Goal: Task Accomplishment & Management: Use online tool/utility

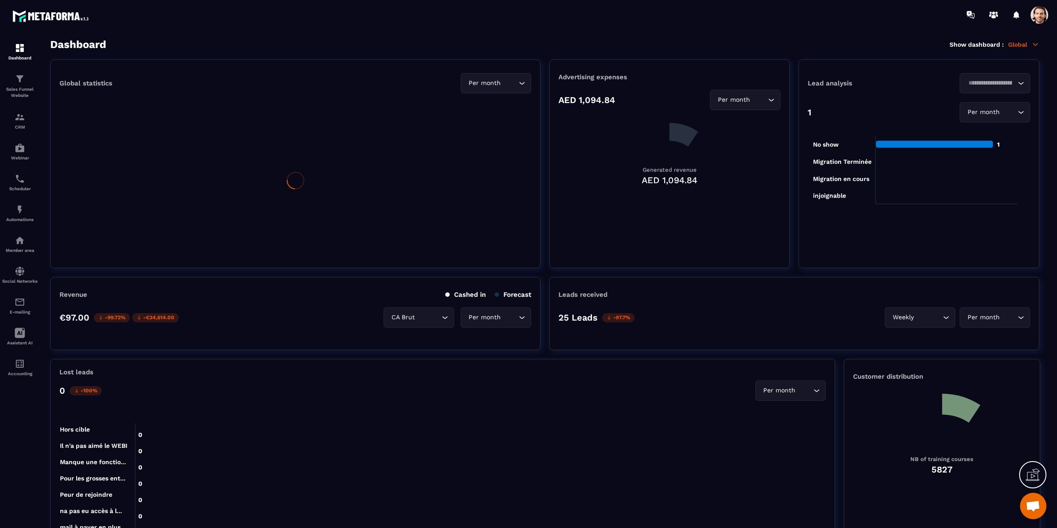
click at [1034, 20] on span at bounding box center [1040, 15] width 18 height 18
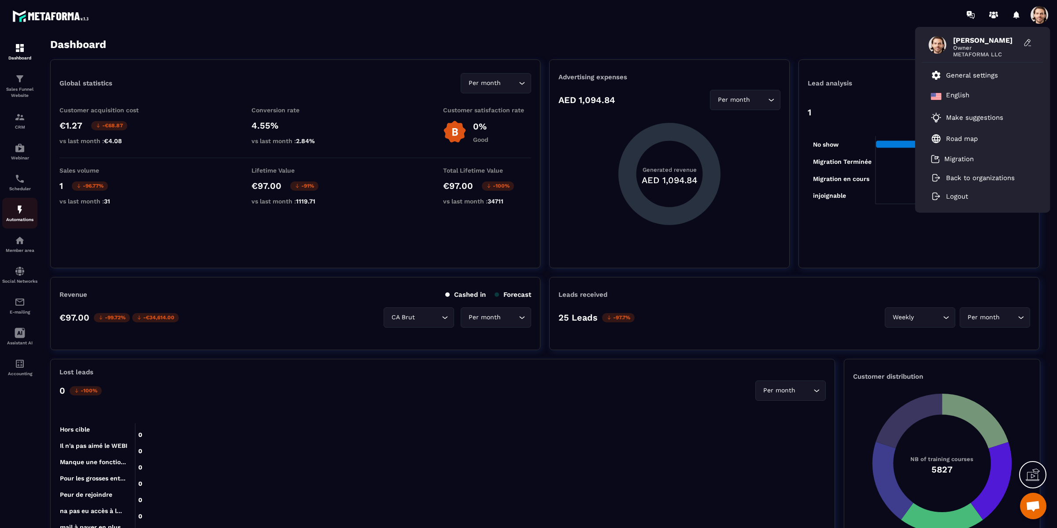
click at [16, 215] on img at bounding box center [20, 209] width 11 height 11
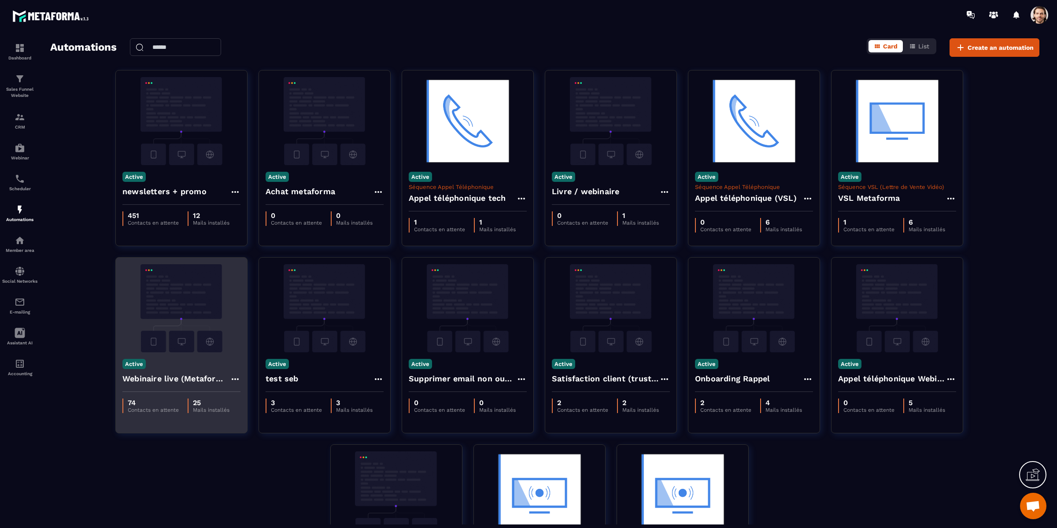
click at [185, 326] on img at bounding box center [181, 308] width 118 height 88
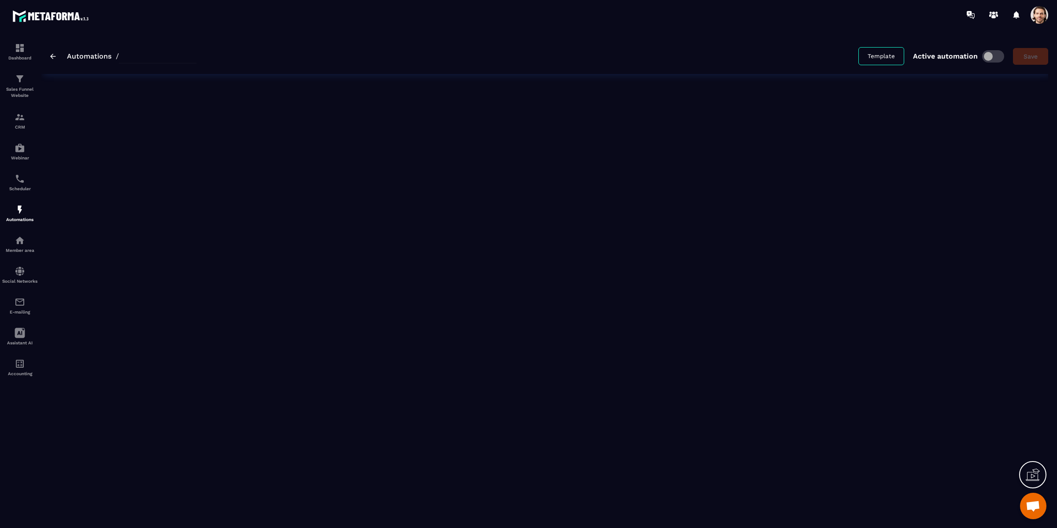
type input "**********"
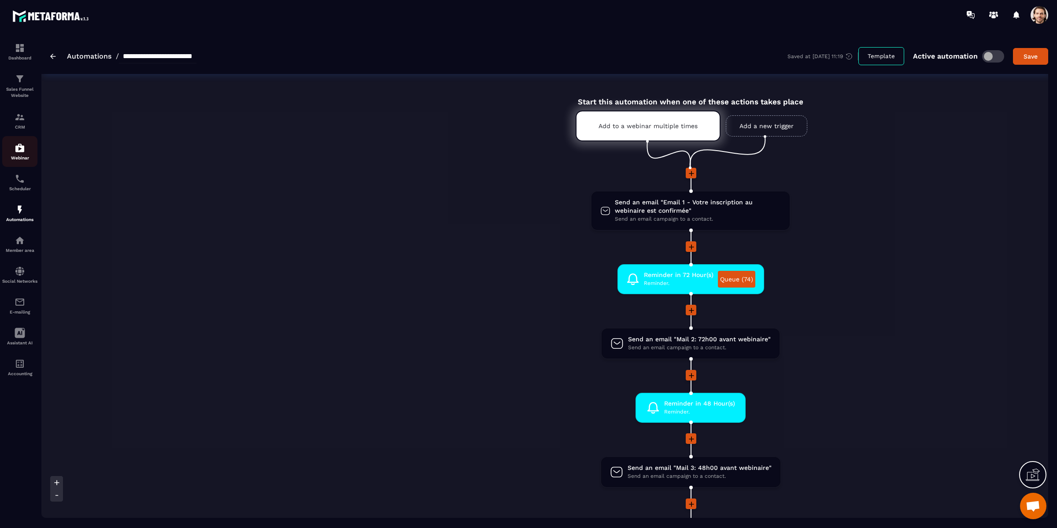
click at [19, 158] on p "Webinar" at bounding box center [19, 157] width 35 height 5
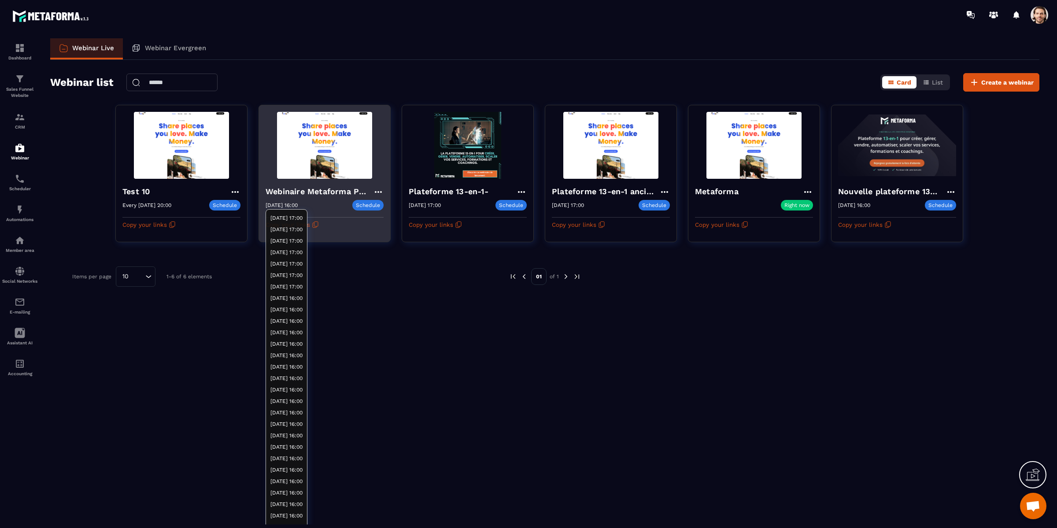
click at [310, 205] on div "09/10/2025 16:00 Schedule" at bounding box center [325, 205] width 118 height 11
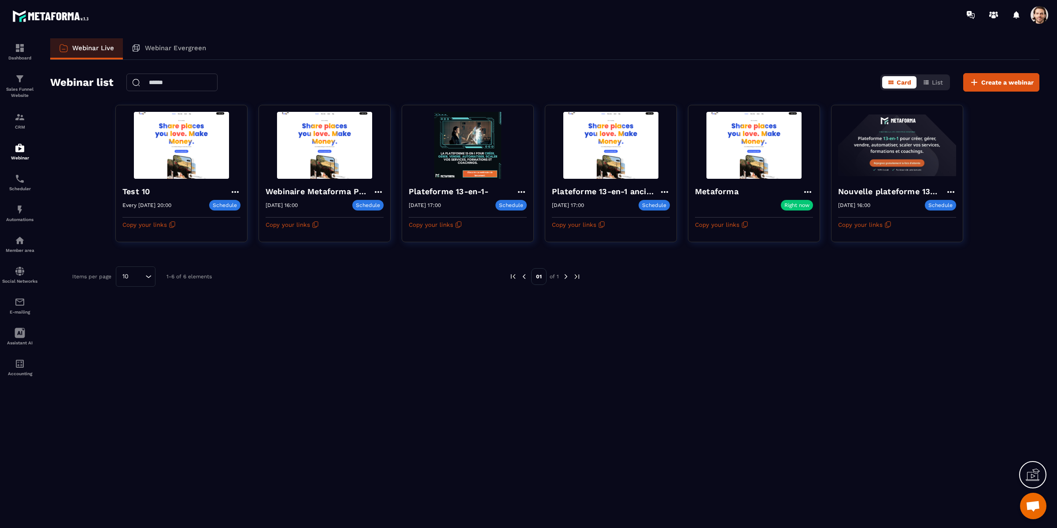
click at [718, 486] on div "Webinar Live Webinar Evergreen Webinar list Card List Create a webinar Test 10 …" at bounding box center [544, 281] width 1007 height 486
click at [20, 214] on img at bounding box center [20, 209] width 11 height 11
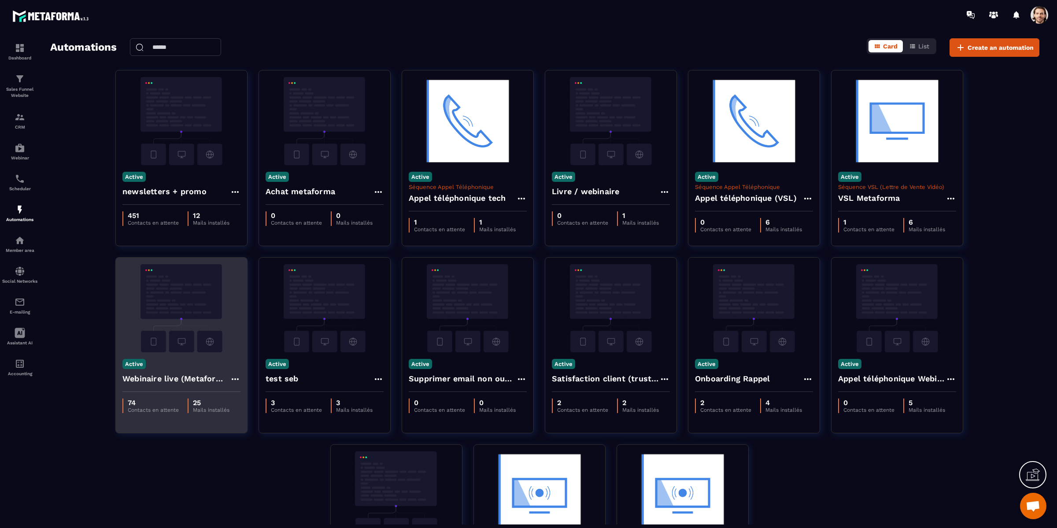
click at [200, 306] on img at bounding box center [181, 308] width 118 height 88
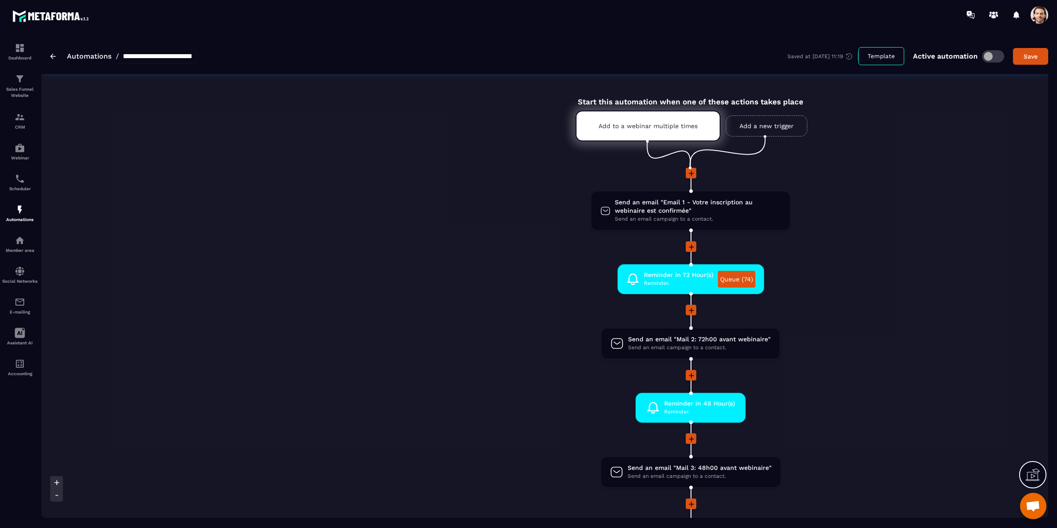
click at [692, 172] on icon at bounding box center [691, 173] width 9 height 9
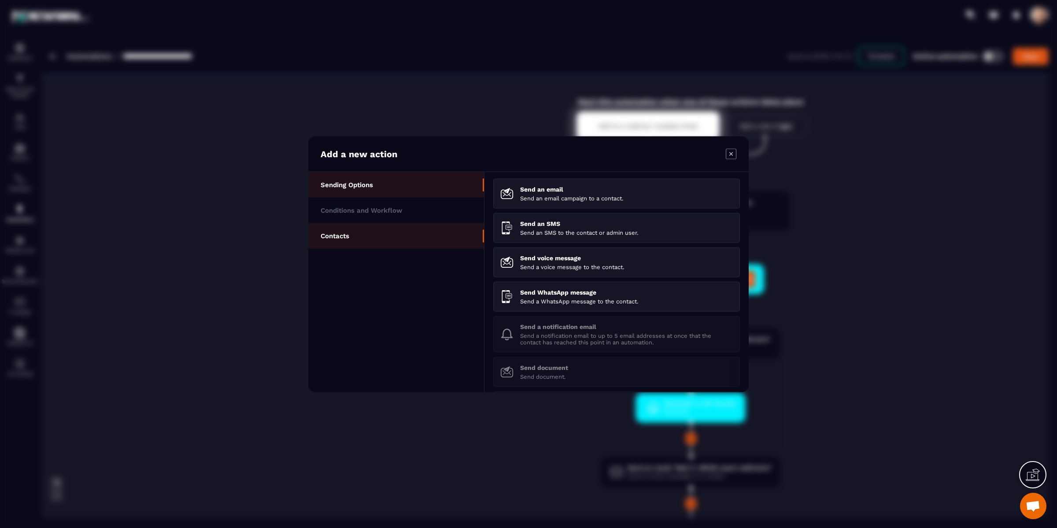
click at [397, 238] on li "Contacts" at bounding box center [396, 236] width 176 height 26
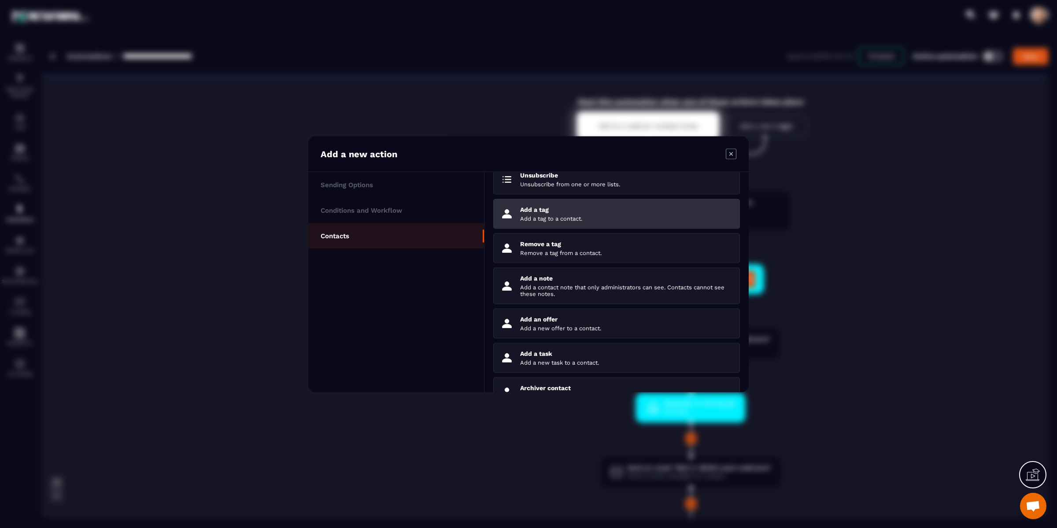
scroll to position [54, 0]
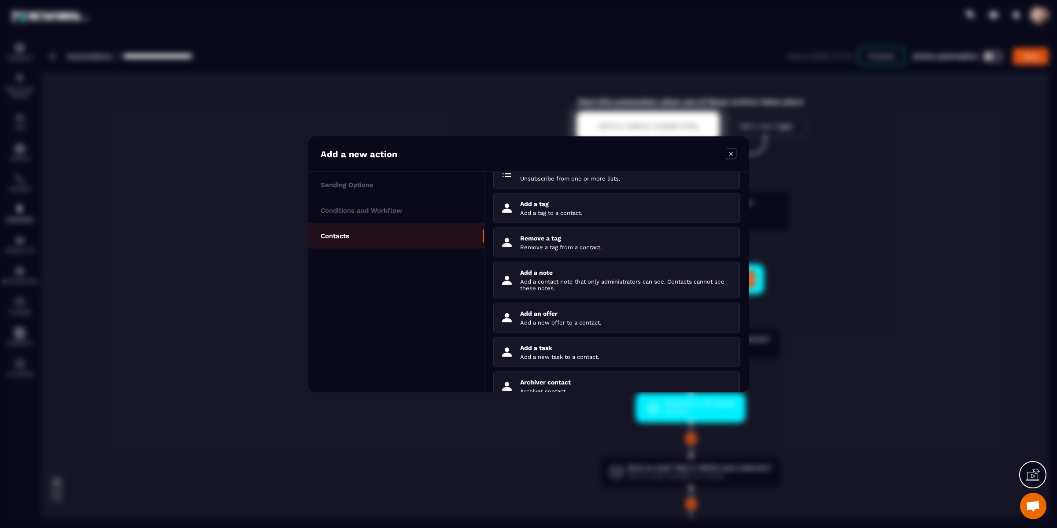
click at [731, 157] on icon "Modal window" at bounding box center [731, 153] width 11 height 11
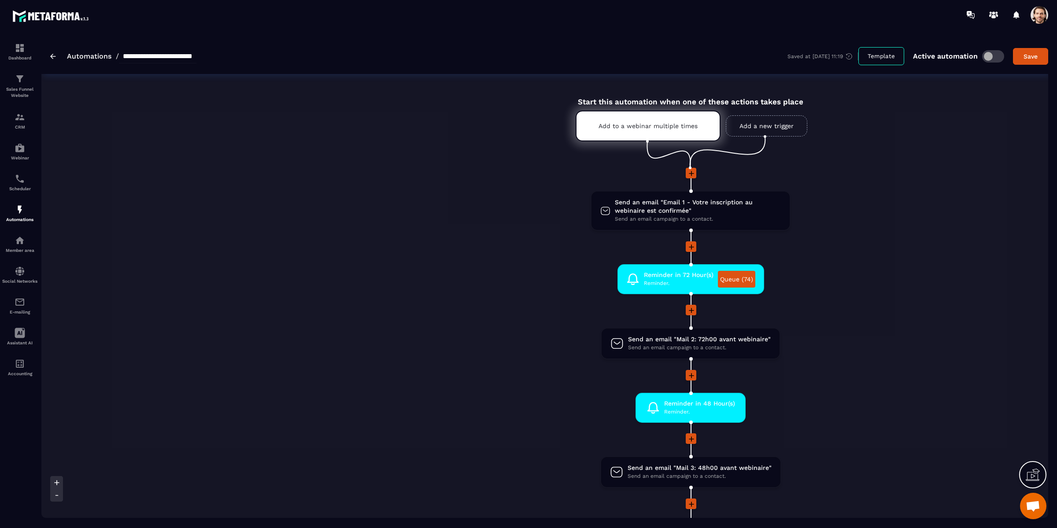
click at [890, 210] on li "Send an email "Email 1 - Votre inscription au webinaire est confirmée" Send an …" at bounding box center [690, 216] width 1299 height 51
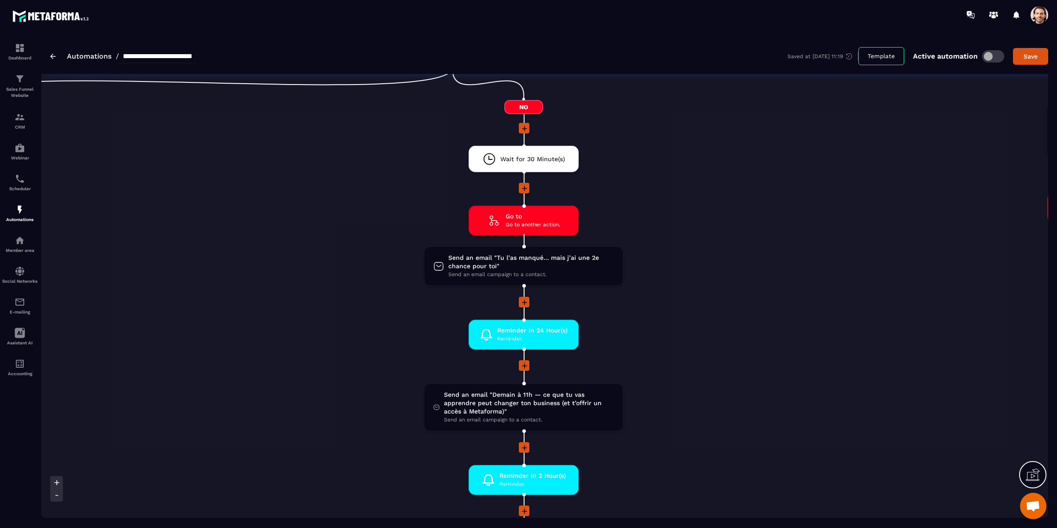
scroll to position [1357, 0]
